Goal: Task Accomplishment & Management: Manage account settings

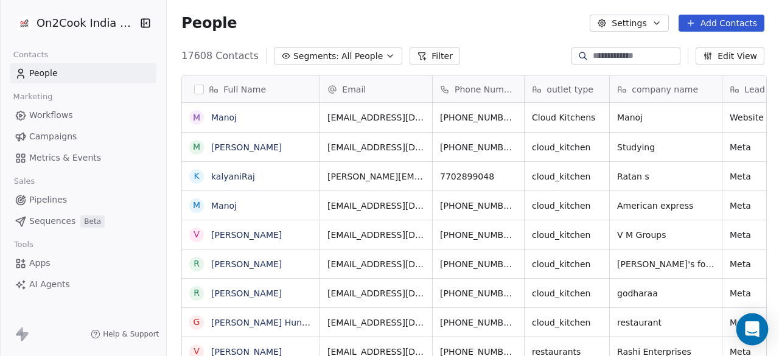
scroll to position [304, 605]
click at [746, 323] on icon "Open Intercom Messenger" at bounding box center [752, 329] width 16 height 16
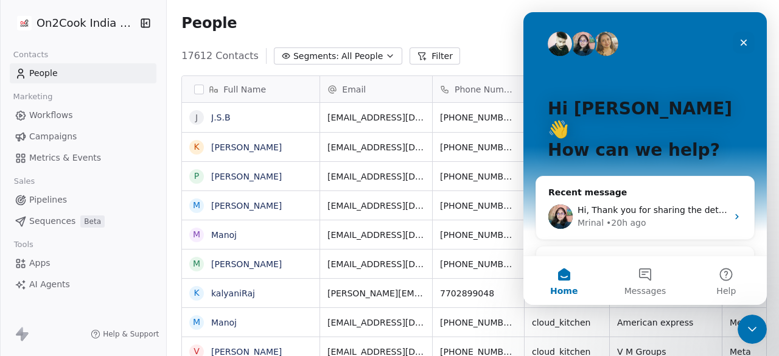
scroll to position [8, 0]
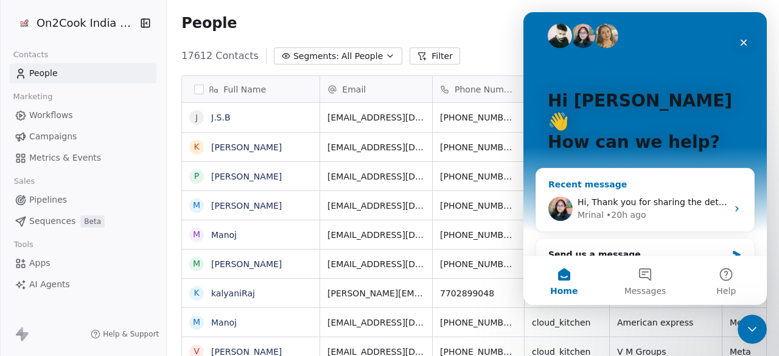
click at [732, 204] on icon "Intercom messenger" at bounding box center [737, 209] width 10 height 10
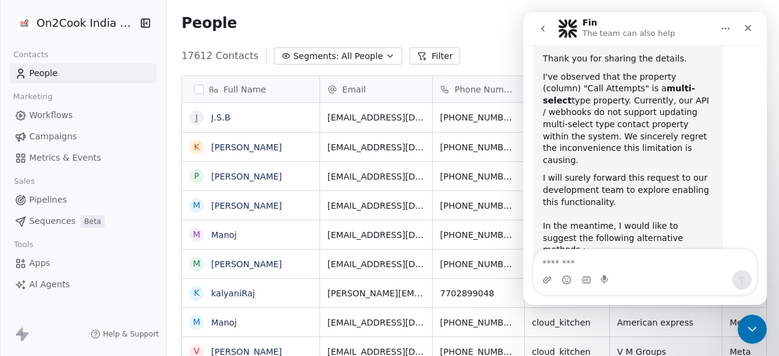
scroll to position [1113, 0]
click at [461, 27] on div "People Settings Add Contacts" at bounding box center [472, 23] width 583 height 17
click at [750, 26] on icon "Close" at bounding box center [748, 28] width 7 height 7
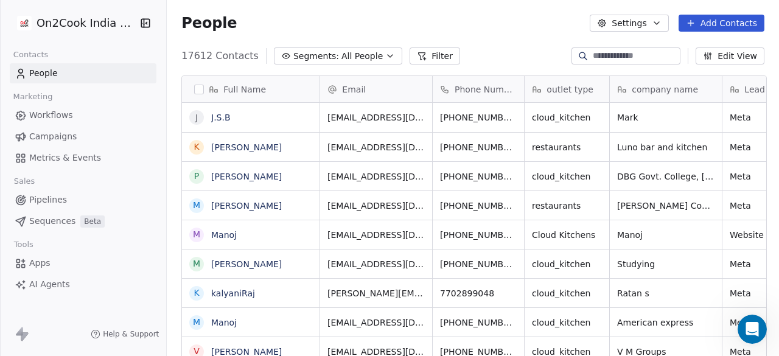
click at [51, 198] on span "Pipelines" at bounding box center [48, 199] width 38 height 13
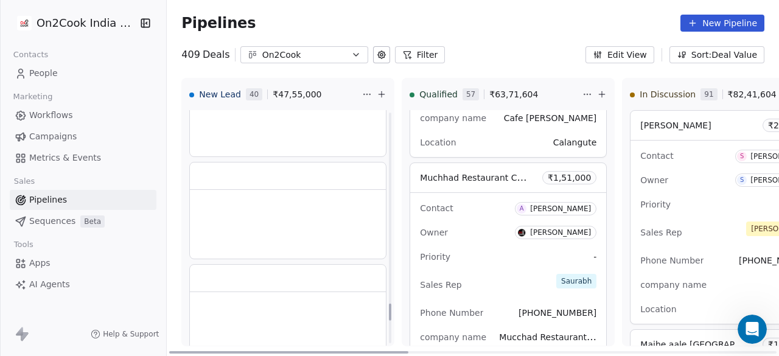
scroll to position [2982, 0]
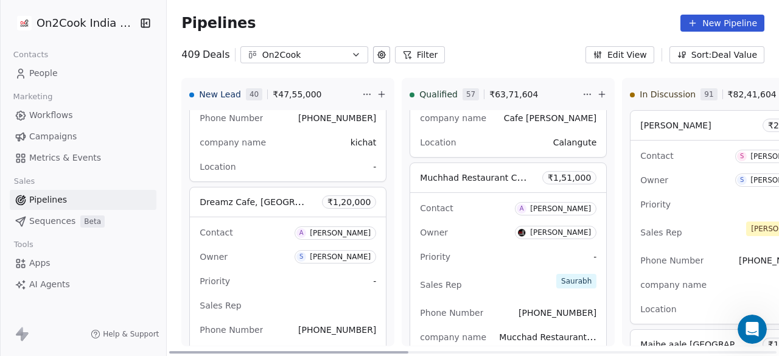
click at [36, 268] on span "Apps" at bounding box center [39, 263] width 21 height 13
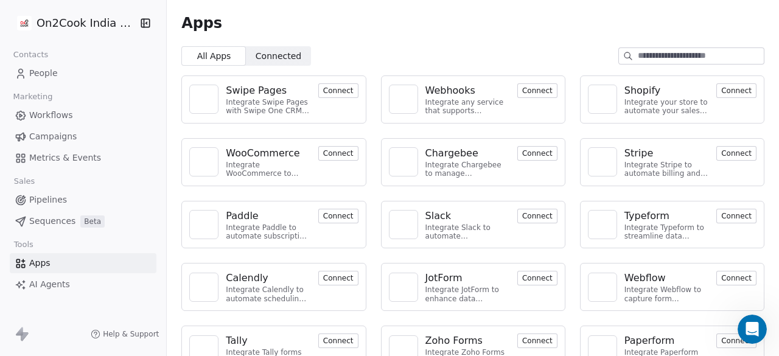
scroll to position [149, 0]
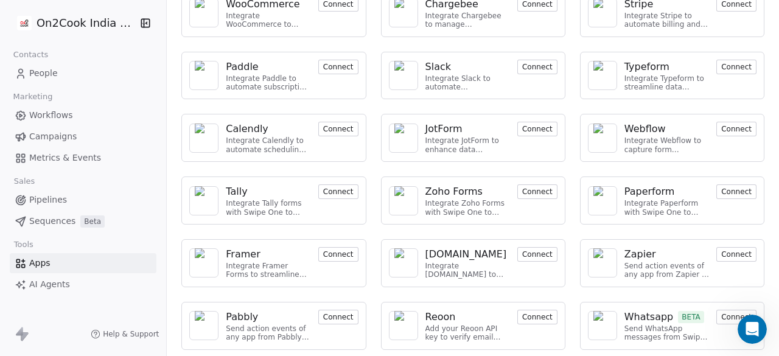
click at [51, 286] on span "AI Agents" at bounding box center [49, 284] width 41 height 13
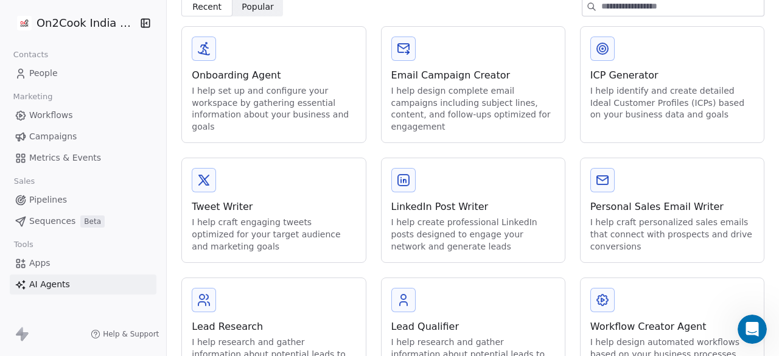
scroll to position [100, 0]
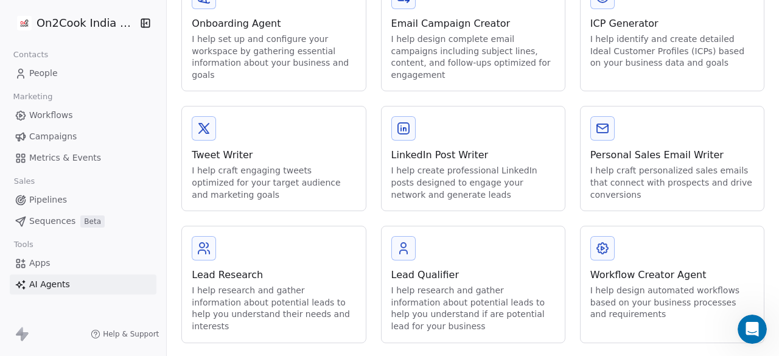
click at [57, 116] on span "Workflows" at bounding box center [51, 115] width 44 height 13
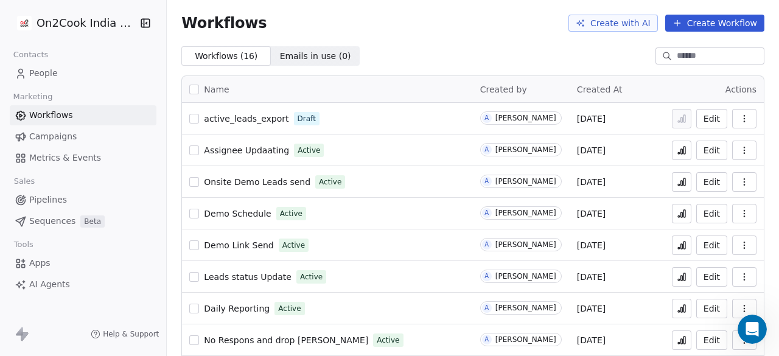
click at [45, 161] on span "Metrics & Events" at bounding box center [65, 157] width 72 height 13
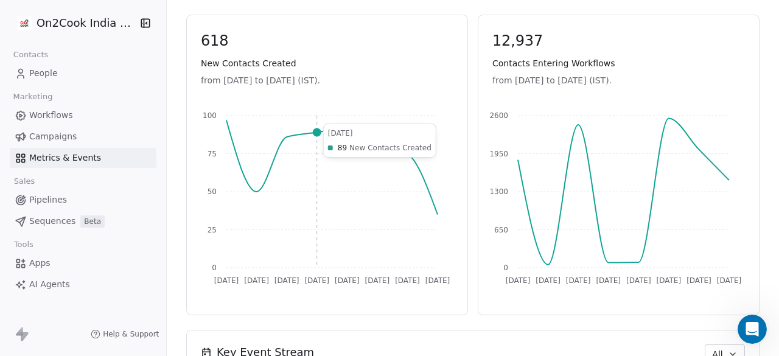
scroll to position [533, 0]
click at [50, 72] on span "People" at bounding box center [43, 73] width 29 height 13
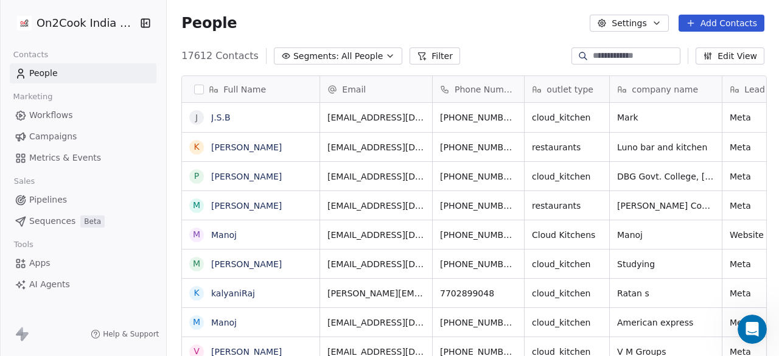
click at [142, 20] on icon "button" at bounding box center [145, 23] width 12 height 12
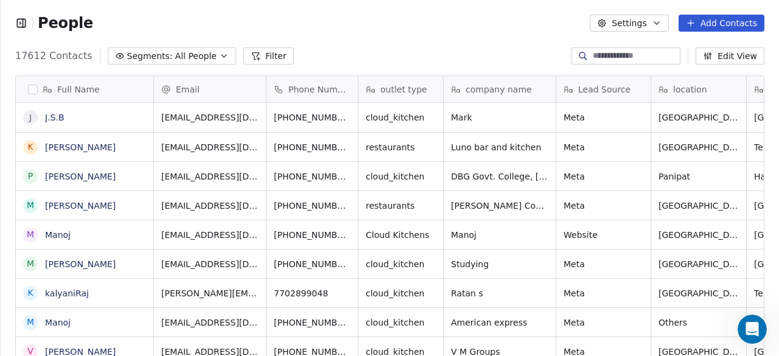
scroll to position [10, 10]
click at [24, 24] on icon "button" at bounding box center [21, 23] width 12 height 12
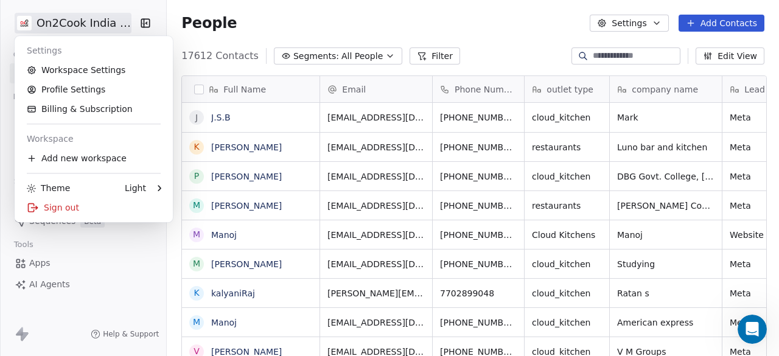
click at [125, 26] on html "On2Cook India Pvt. Ltd. Contacts People Marketing Workflows Campaigns Metrics &…" at bounding box center [389, 178] width 779 height 356
click at [430, 26] on html "On2Cook India Pvt. Ltd. Contacts People Marketing Workflows Campaigns Metrics &…" at bounding box center [389, 178] width 779 height 356
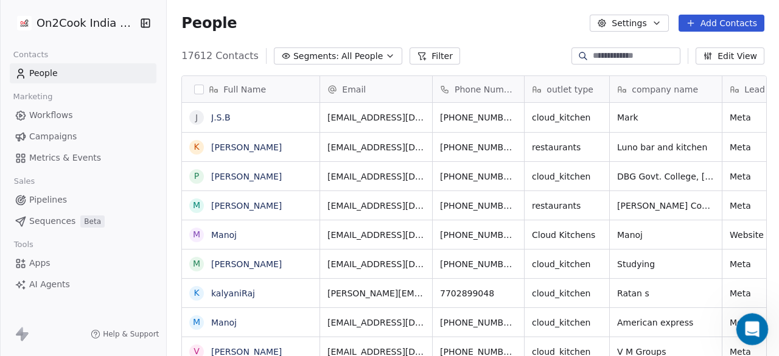
click at [752, 321] on icon "Open Intercom Messenger" at bounding box center [750, 328] width 20 height 20
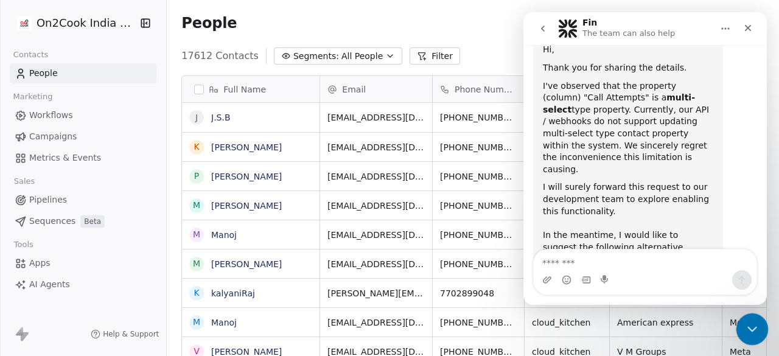
scroll to position [1113, 0]
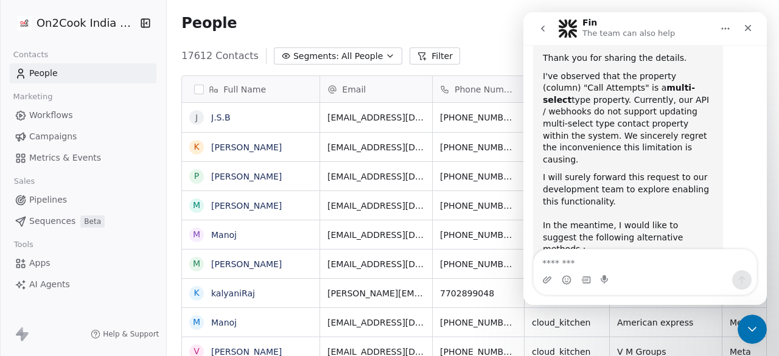
click at [726, 26] on icon "Home" at bounding box center [725, 29] width 10 height 10
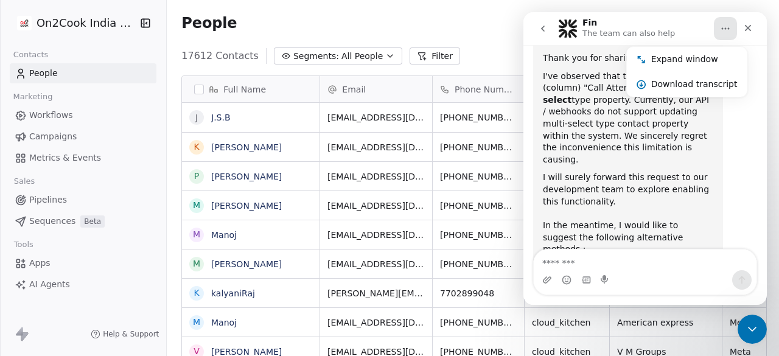
click at [465, 30] on div "People Settings Add Contacts" at bounding box center [472, 23] width 583 height 17
click at [753, 36] on div "Close" at bounding box center [748, 28] width 22 height 22
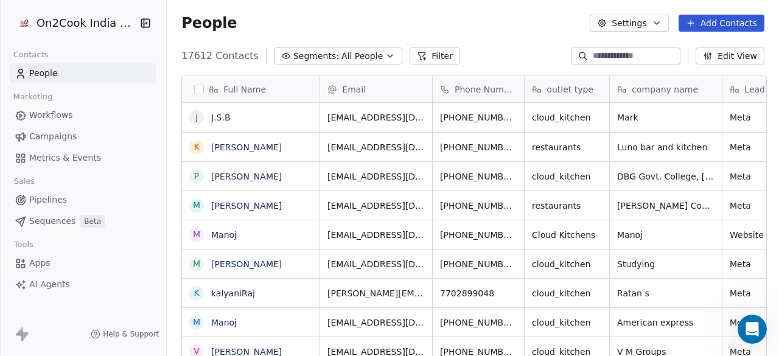
click at [49, 113] on span "Workflows" at bounding box center [51, 115] width 44 height 13
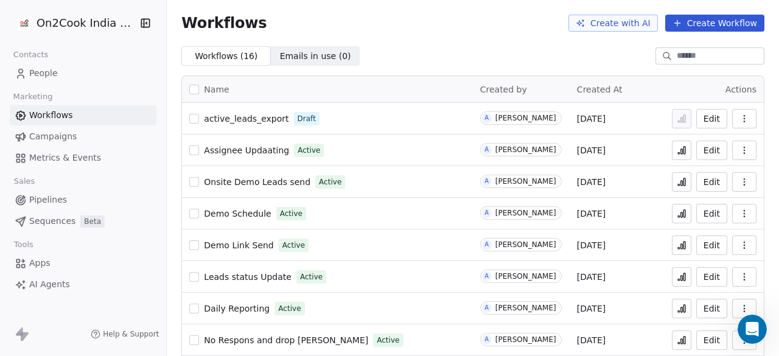
click at [55, 136] on span "Campaigns" at bounding box center [52, 136] width 47 height 13
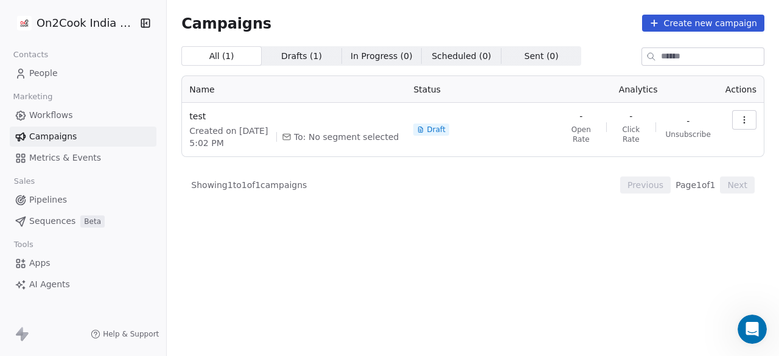
click at [55, 153] on span "Metrics & Events" at bounding box center [65, 157] width 72 height 13
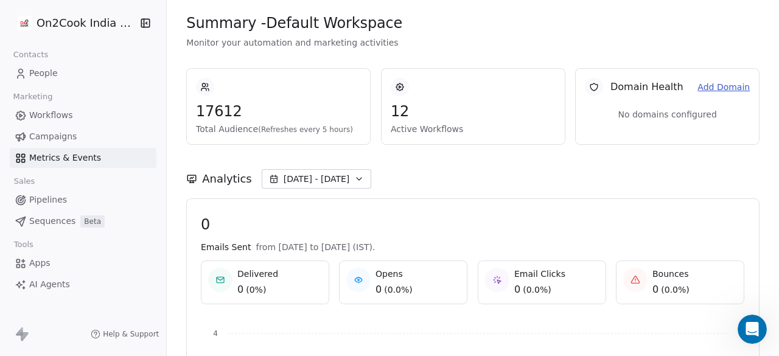
click at [49, 75] on span "People" at bounding box center [43, 73] width 29 height 13
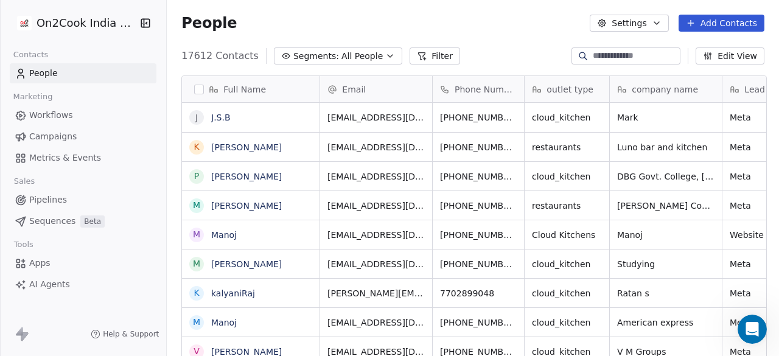
scroll to position [304, 605]
click at [341, 54] on span "All People" at bounding box center [361, 56] width 41 height 13
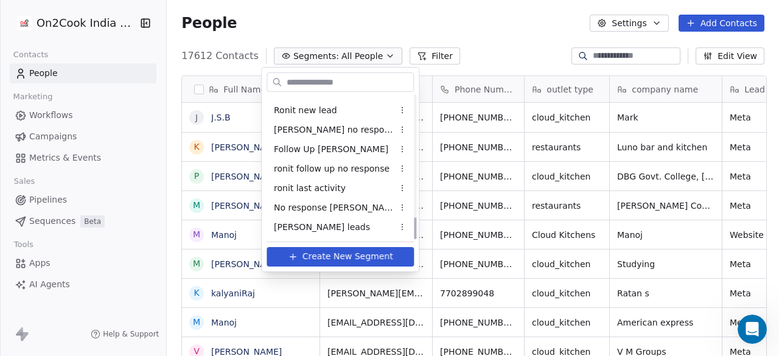
scroll to position [794, 0]
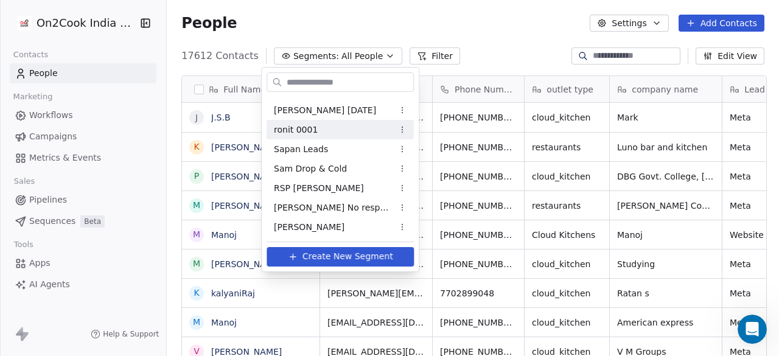
click at [473, 23] on html "On2Cook India Pvt. Ltd. Contacts People Marketing Workflows Campaigns Metrics &…" at bounding box center [389, 178] width 779 height 356
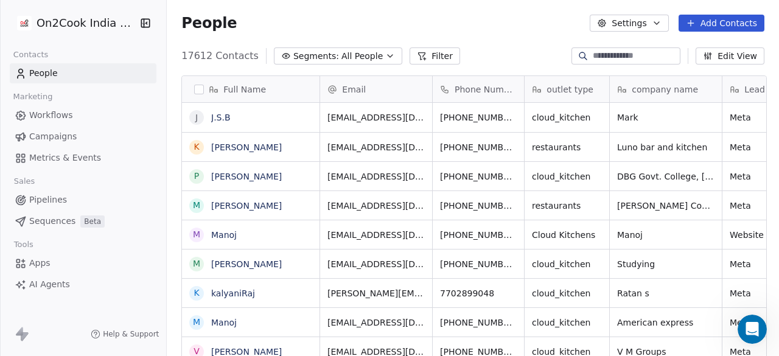
click at [639, 18] on button "Settings" at bounding box center [628, 23] width 78 height 17
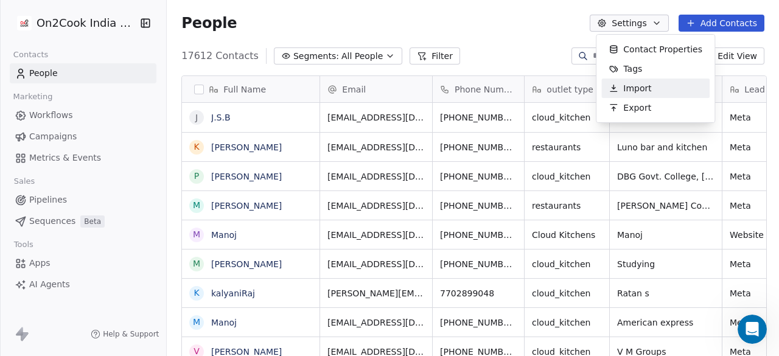
click at [641, 83] on span "Import" at bounding box center [637, 88] width 28 height 13
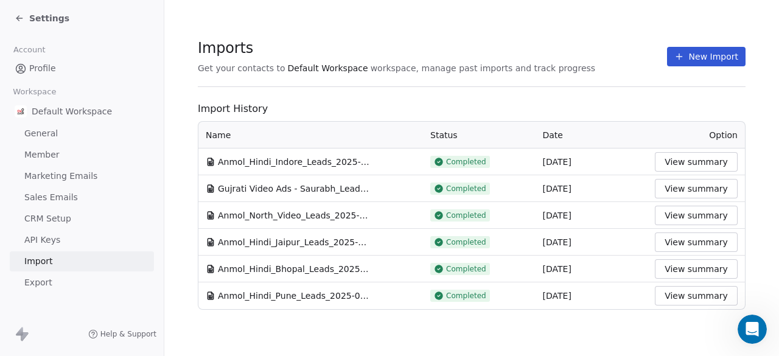
click at [720, 57] on button "New Import" at bounding box center [706, 56] width 78 height 19
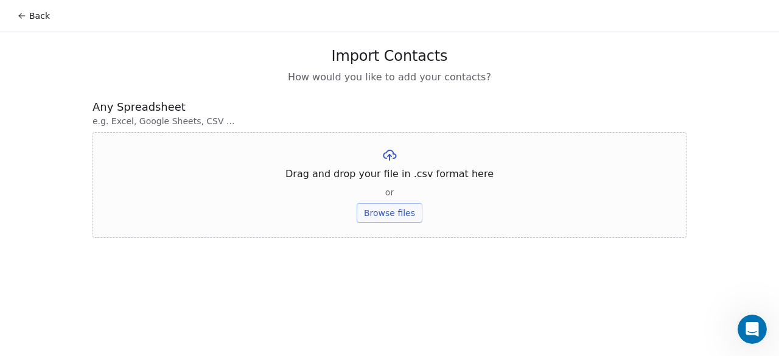
click at [395, 209] on button "Browse files" at bounding box center [389, 212] width 66 height 19
click at [26, 13] on icon at bounding box center [22, 16] width 10 height 10
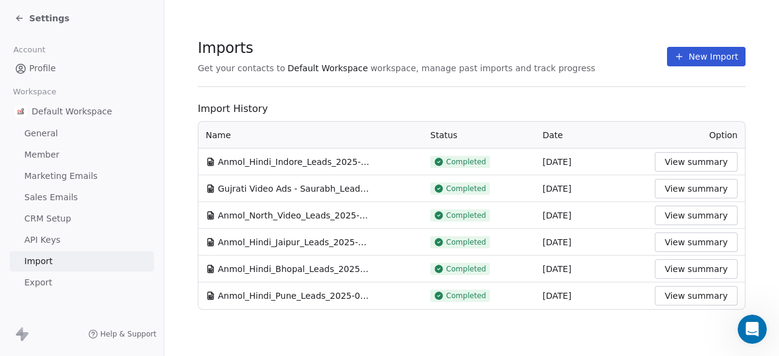
click at [26, 13] on div "Settings" at bounding box center [42, 18] width 55 height 12
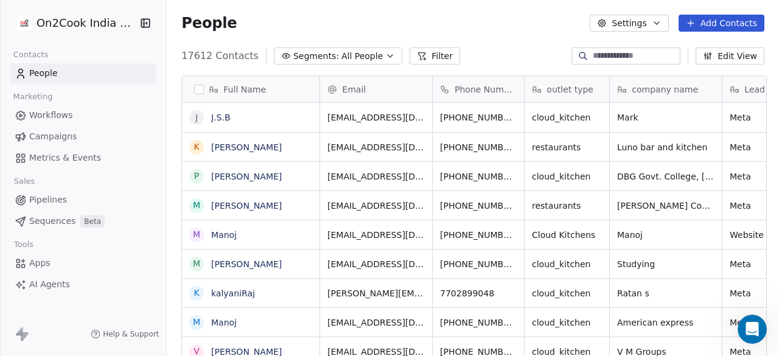
scroll to position [304, 605]
click at [751, 324] on icon "Open Intercom Messenger" at bounding box center [750, 328] width 20 height 20
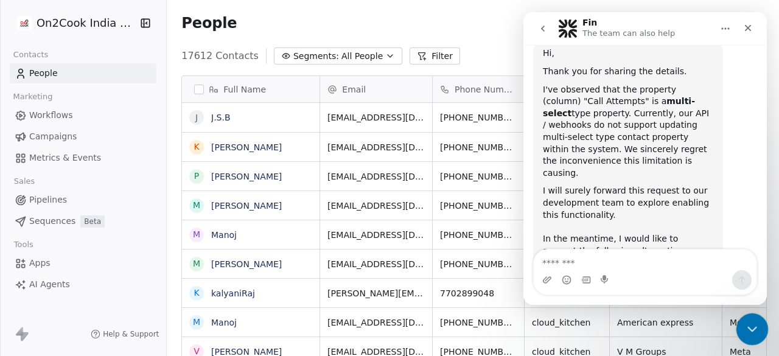
scroll to position [1113, 0]
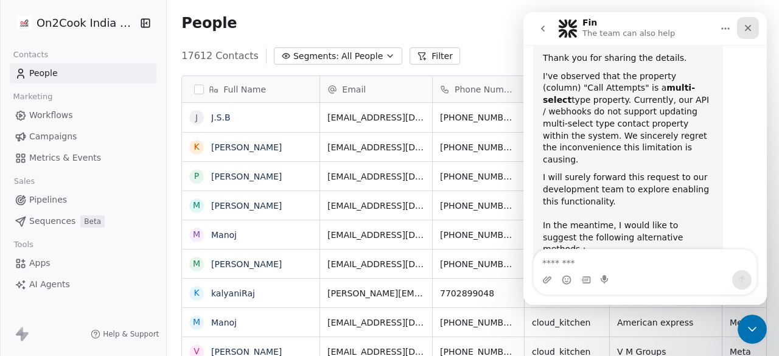
click at [754, 35] on div "Close" at bounding box center [748, 28] width 22 height 22
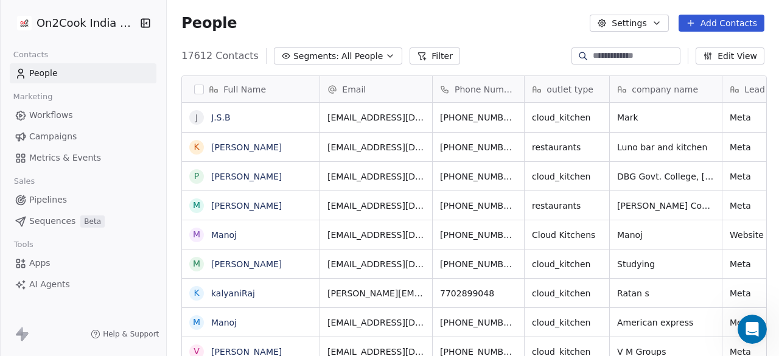
click at [654, 23] on button "Settings" at bounding box center [628, 23] width 78 height 17
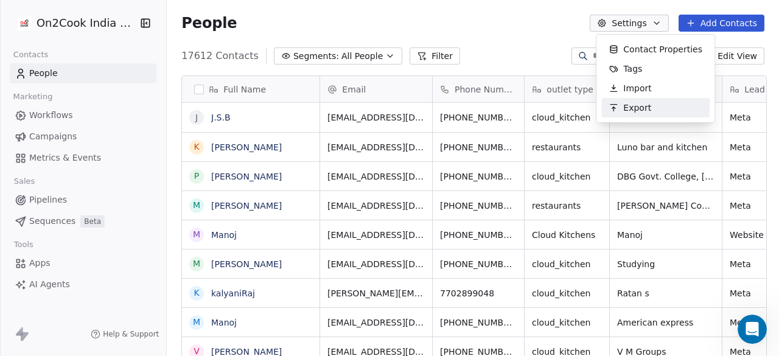
click at [648, 113] on div "Export" at bounding box center [629, 107] width 57 height 19
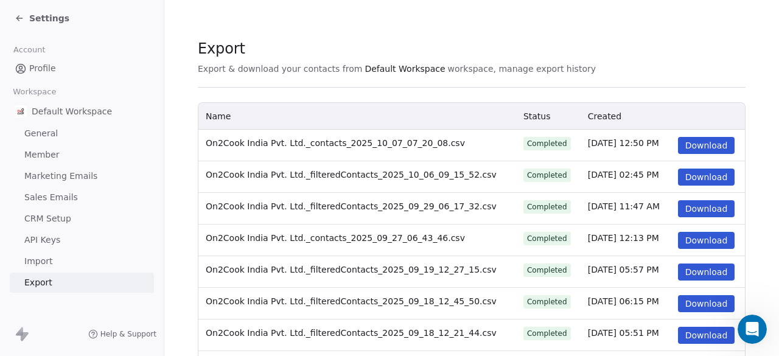
click at [703, 142] on button "Download" at bounding box center [706, 145] width 57 height 17
click at [61, 221] on span "CRM Setup" at bounding box center [47, 218] width 47 height 13
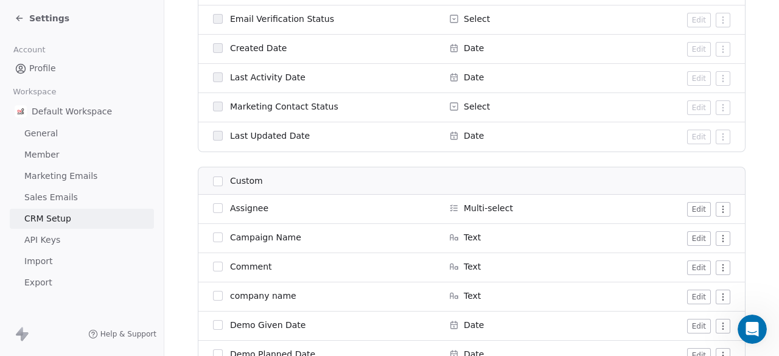
scroll to position [1065, 0]
click at [54, 201] on span "Sales Emails" at bounding box center [51, 197] width 54 height 13
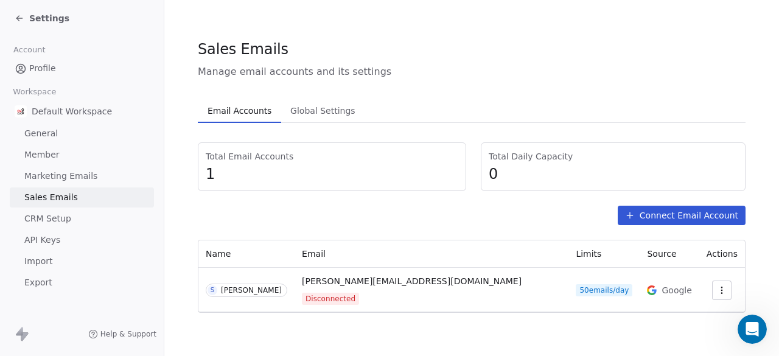
click at [63, 169] on link "Marketing Emails" at bounding box center [82, 176] width 144 height 20
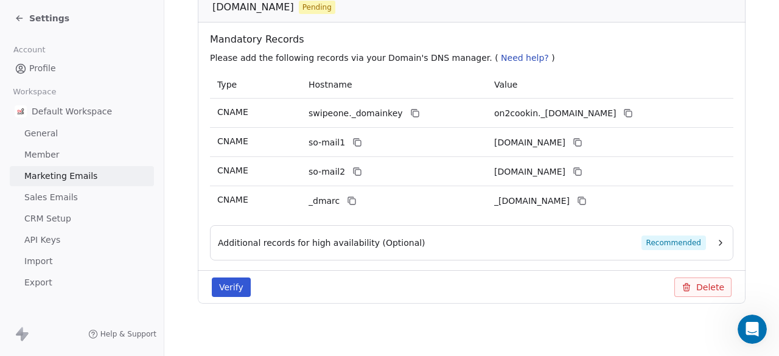
scroll to position [240, 0]
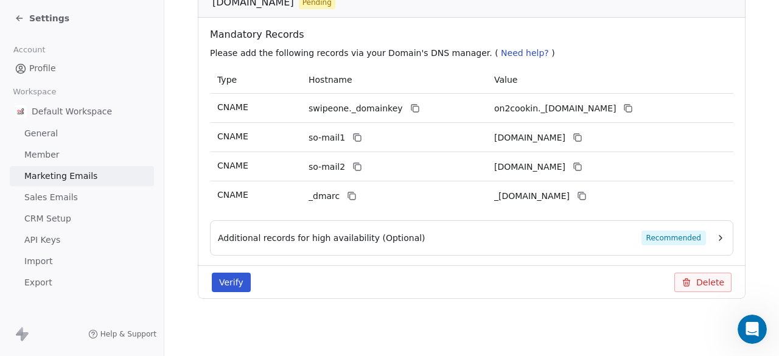
click at [60, 155] on link "Member" at bounding box center [82, 155] width 144 height 20
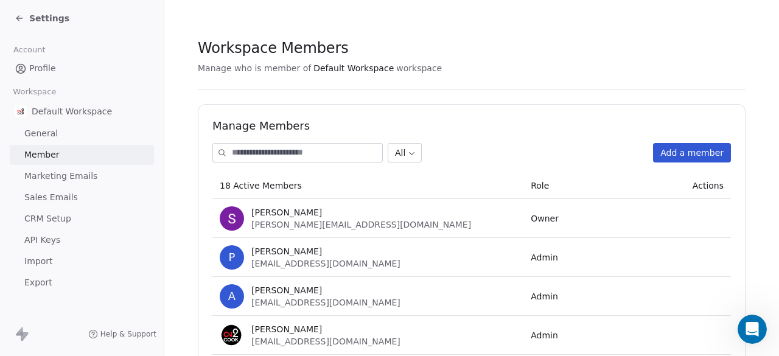
click at [47, 131] on span "General" at bounding box center [40, 133] width 33 height 13
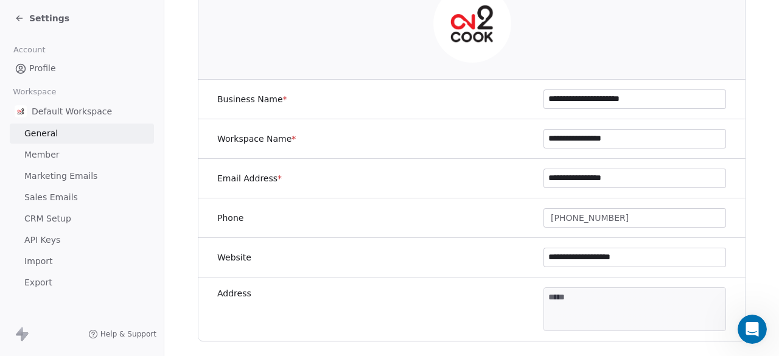
scroll to position [127, 0]
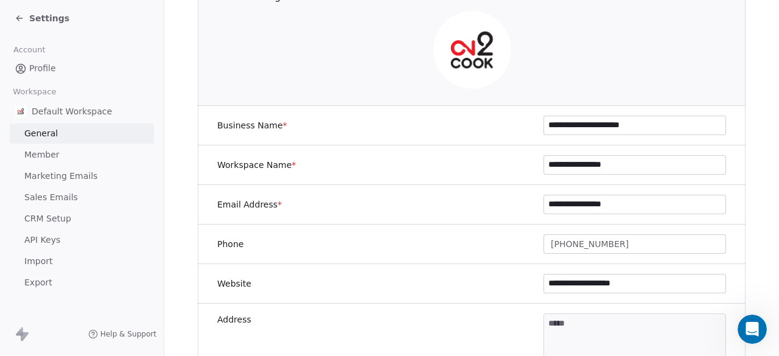
click at [21, 16] on icon at bounding box center [20, 18] width 10 height 10
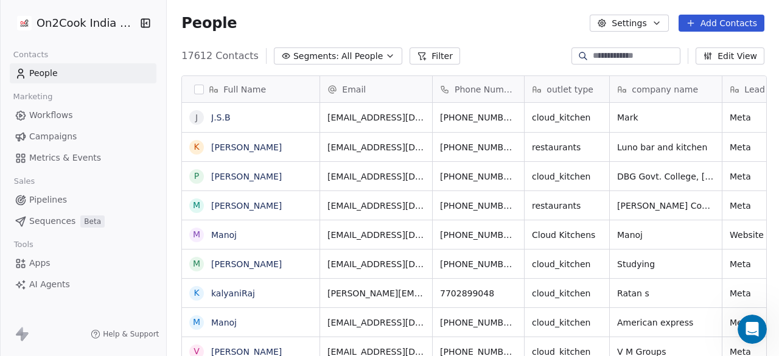
click at [563, 89] on span "outlet type" at bounding box center [569, 89] width 47 height 12
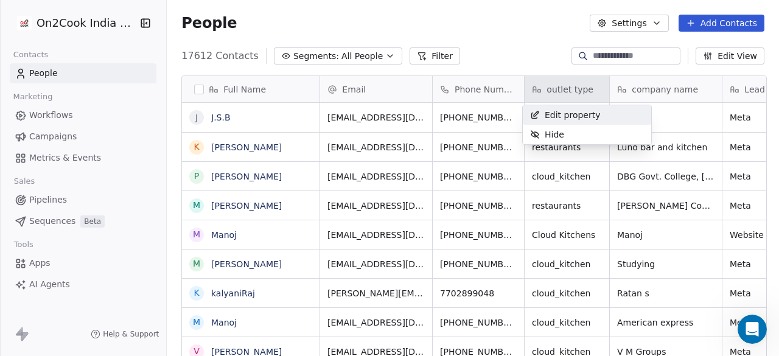
click at [565, 117] on span "Edit property" at bounding box center [572, 115] width 56 height 12
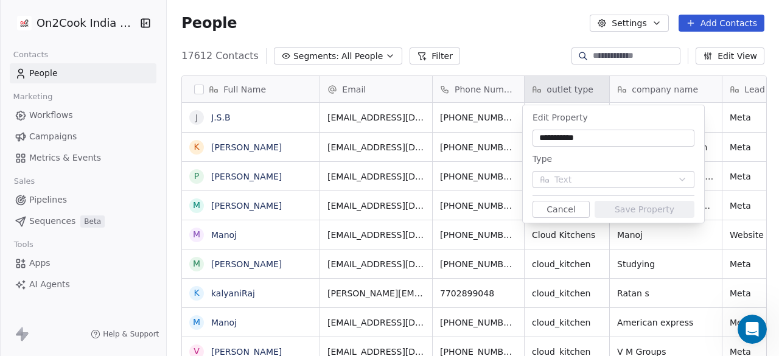
click at [509, 33] on html "On2Cook India Pvt. Ltd. Contacts People Marketing Workflows Campaigns Metrics &…" at bounding box center [389, 178] width 779 height 356
click at [557, 207] on button "Cancel" at bounding box center [560, 209] width 57 height 17
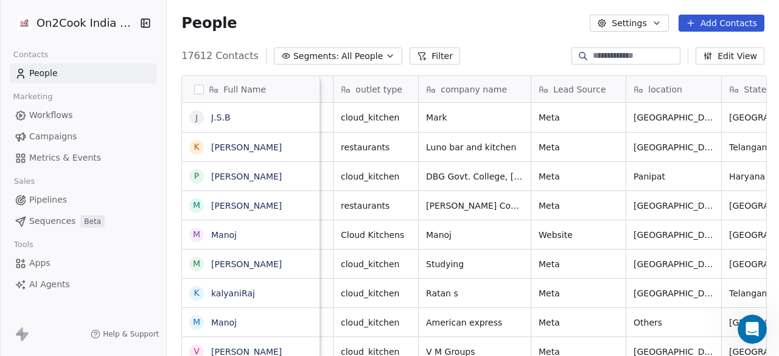
scroll to position [0, 192]
